Goal: Transaction & Acquisition: Purchase product/service

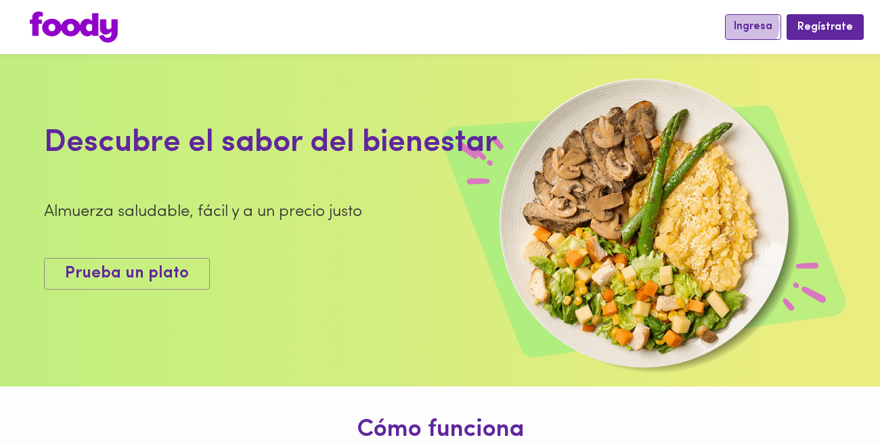
click at [769, 25] on span "Ingresa" at bounding box center [753, 26] width 39 height 13
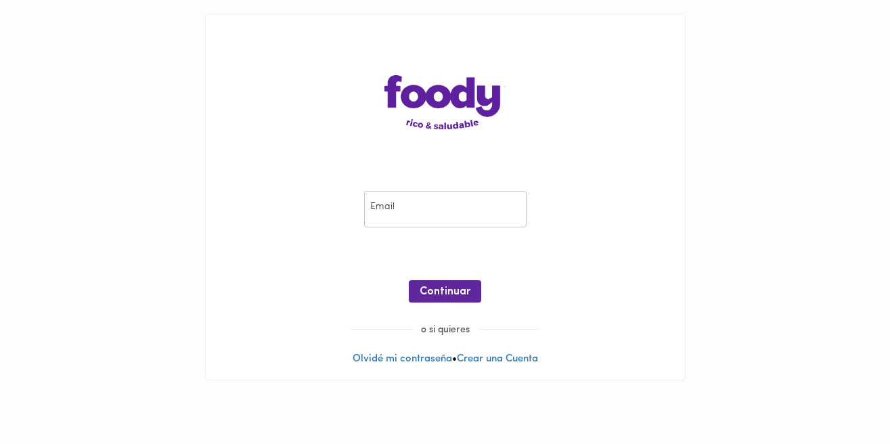
click at [485, 206] on input "email" at bounding box center [445, 209] width 162 height 37
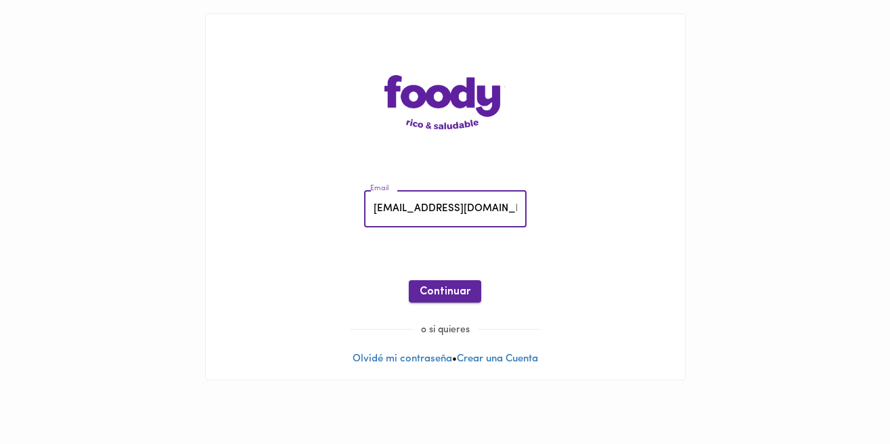
type input "nuriaconsuelo@gmail.com"
click at [454, 290] on span "Continuar" at bounding box center [445, 292] width 51 height 13
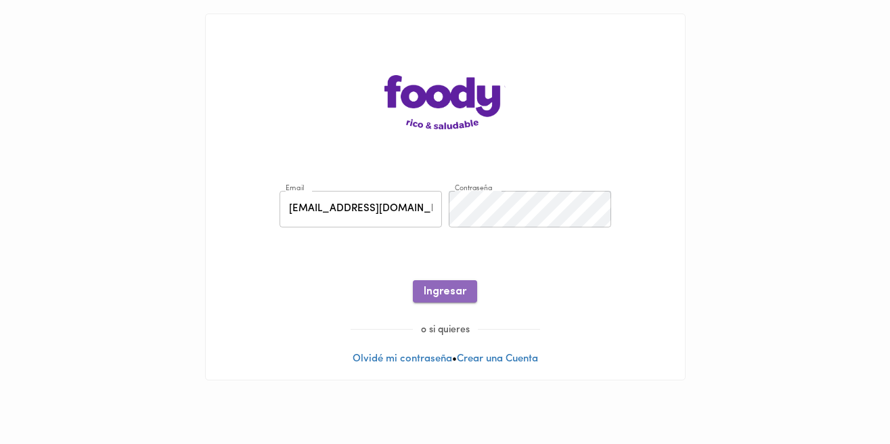
click at [452, 290] on span "Ingresar" at bounding box center [445, 292] width 43 height 13
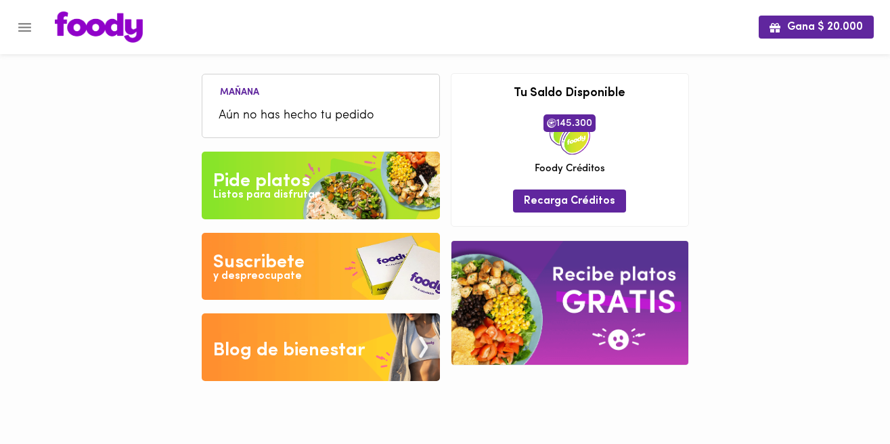
click at [349, 185] on img at bounding box center [321, 186] width 238 height 68
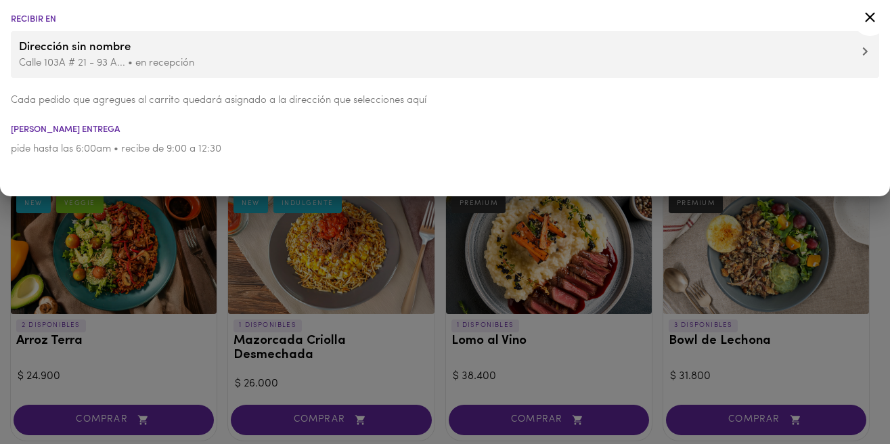
click at [593, 128] on li "Horario entrega" at bounding box center [445, 129] width 890 height 9
click at [873, 17] on icon at bounding box center [869, 17] width 17 height 17
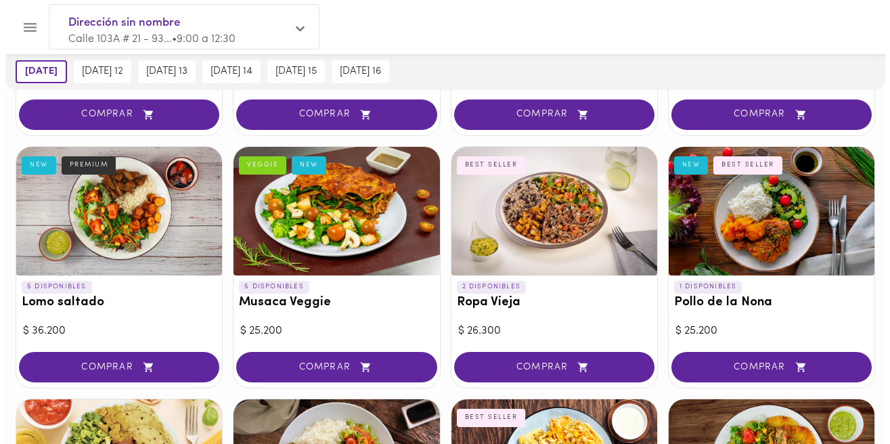
scroll to position [296, 0]
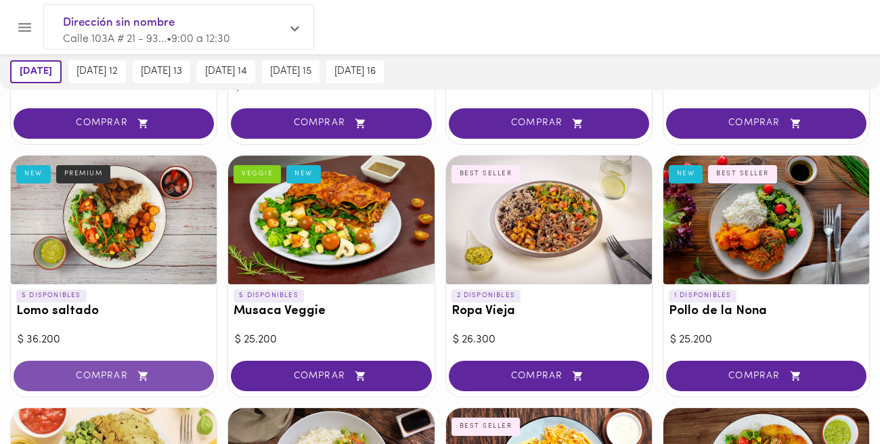
click at [116, 370] on span "COMPRAR" at bounding box center [113, 376] width 166 height 12
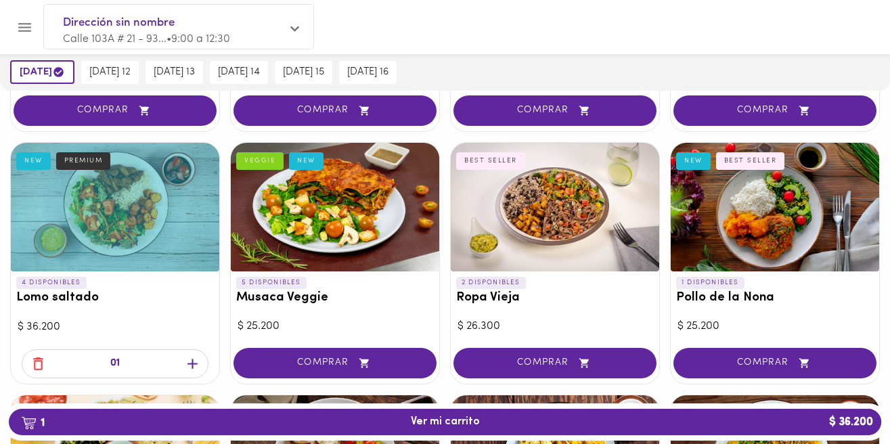
scroll to position [297, 0]
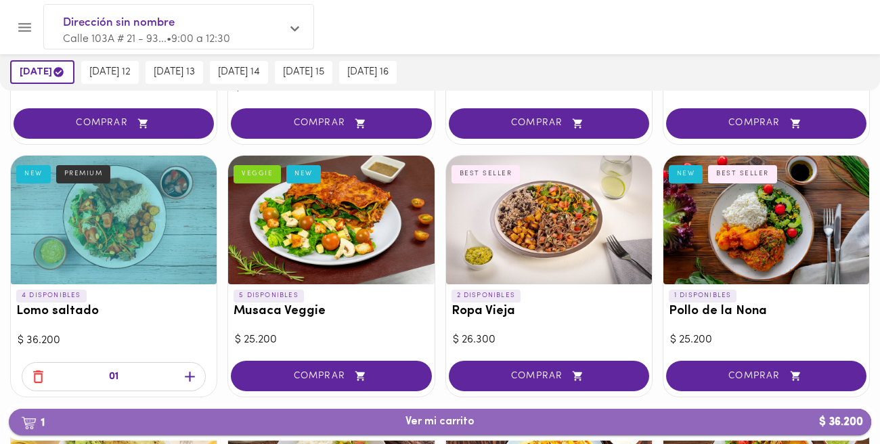
click at [448, 421] on span "1 Ver mi carrito $ 36.200" at bounding box center [439, 422] width 69 height 13
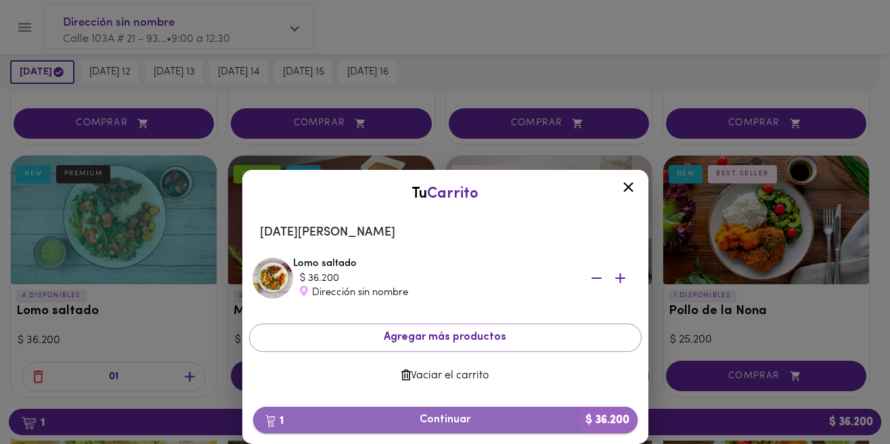
click at [447, 416] on span "1 Continuar $ 36.200" at bounding box center [445, 419] width 363 height 13
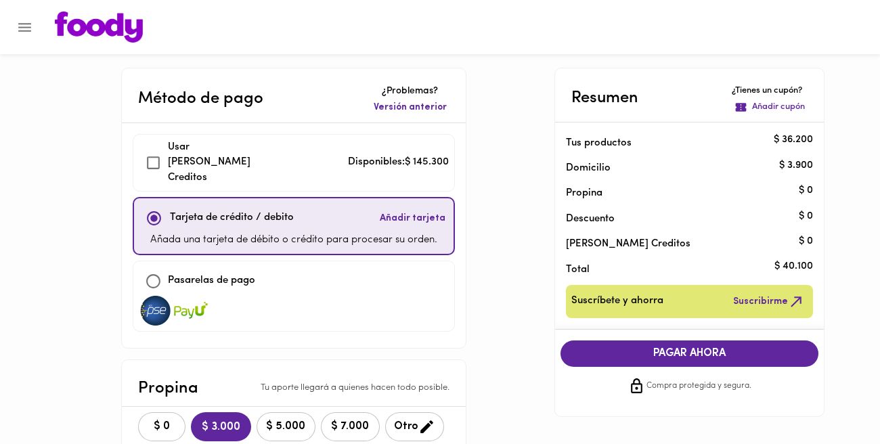
checkbox input "true"
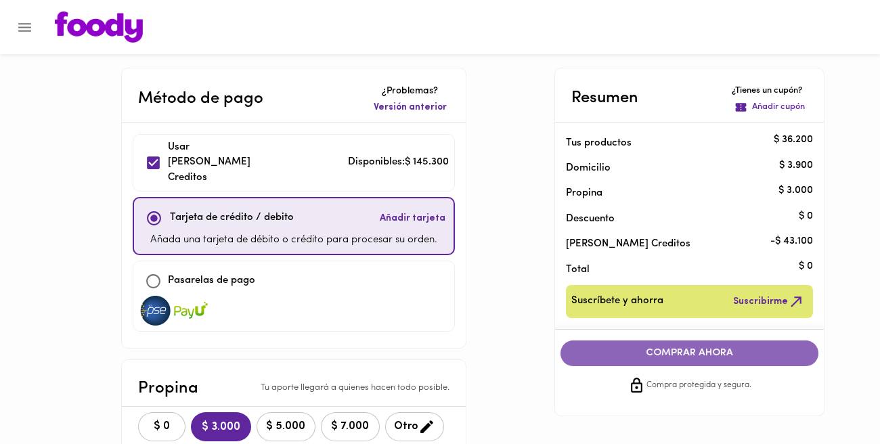
click at [700, 349] on span "COMPRAR AHORA" at bounding box center [689, 353] width 231 height 12
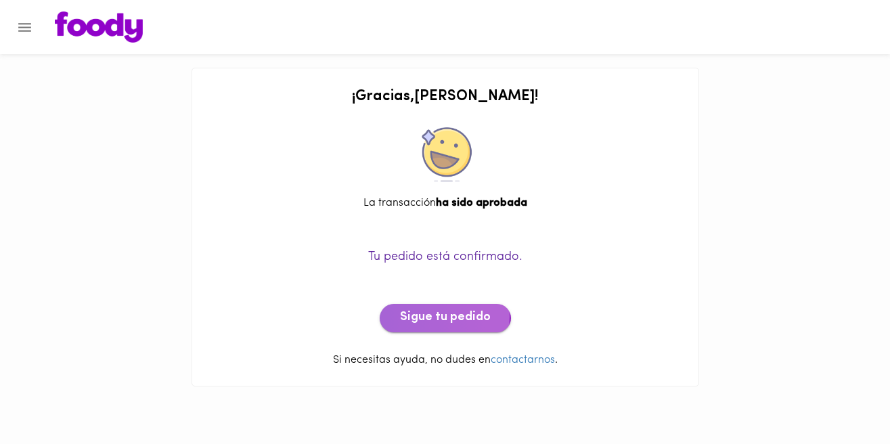
click at [428, 316] on span "Sigue tu pedido" at bounding box center [445, 318] width 91 height 15
